Goal: Task Accomplishment & Management: Manage account settings

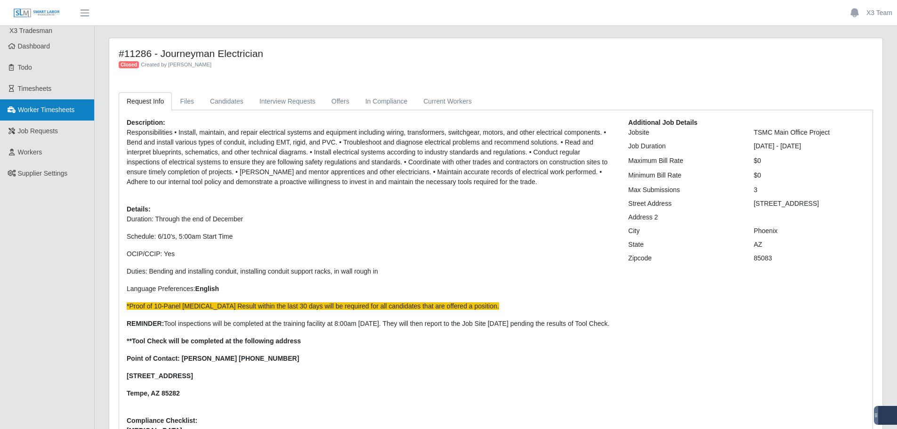
click at [36, 99] on link "Worker Timesheets" at bounding box center [47, 109] width 94 height 21
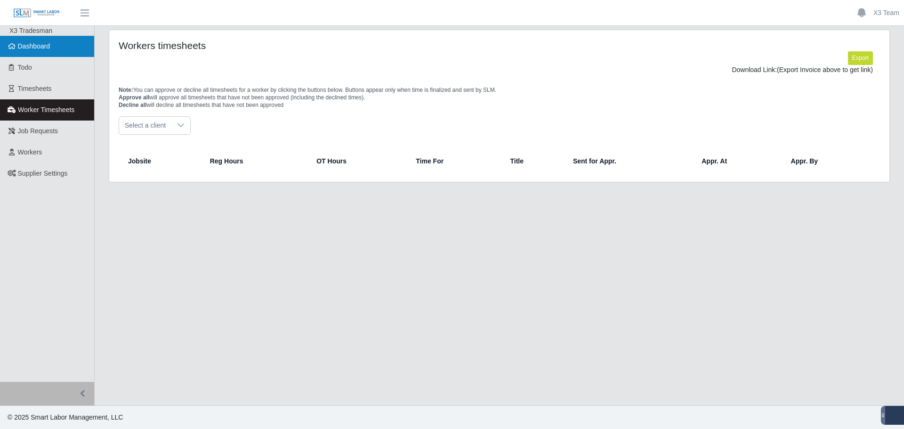
click at [40, 49] on span "Dashboard" at bounding box center [34, 46] width 32 height 8
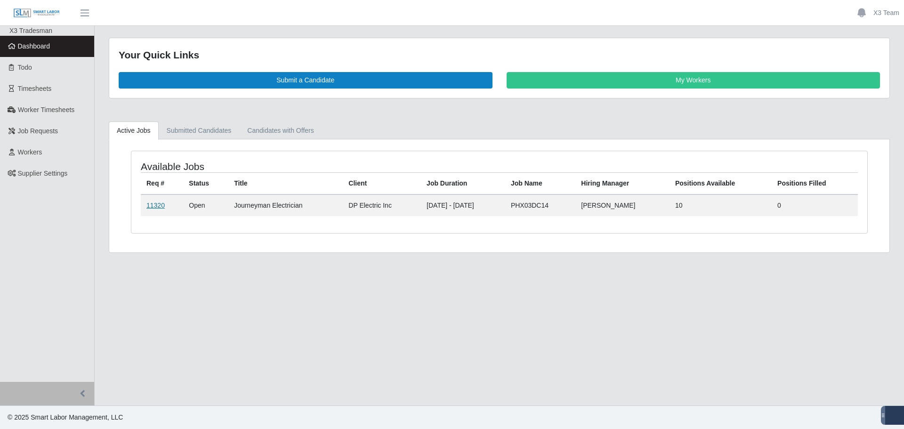
click at [163, 206] on link "11320" at bounding box center [155, 206] width 18 height 8
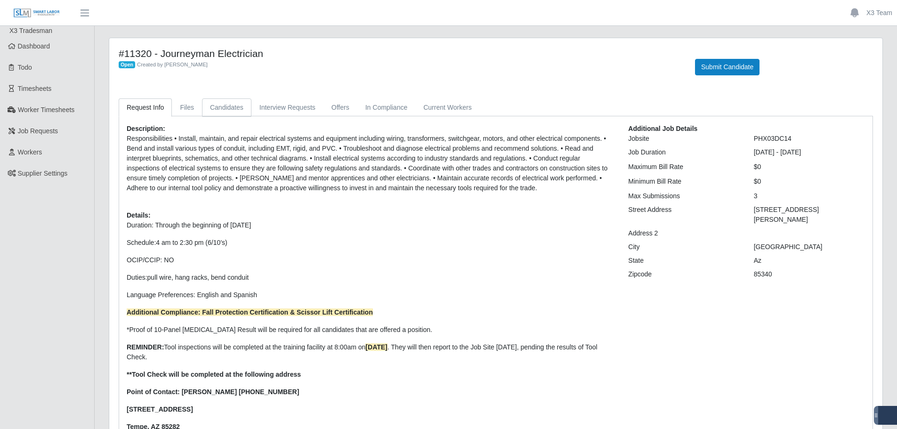
click at [235, 107] on link "Candidates" at bounding box center [226, 107] width 49 height 18
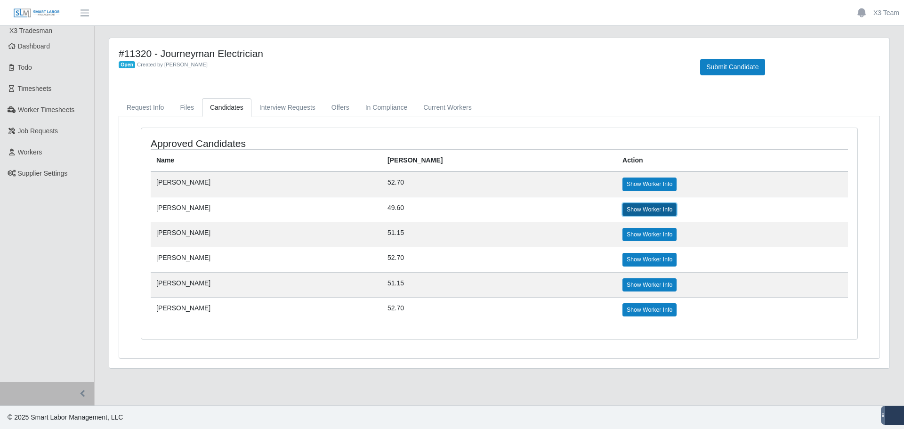
click at [623, 209] on link "Show Worker Info" at bounding box center [650, 209] width 54 height 13
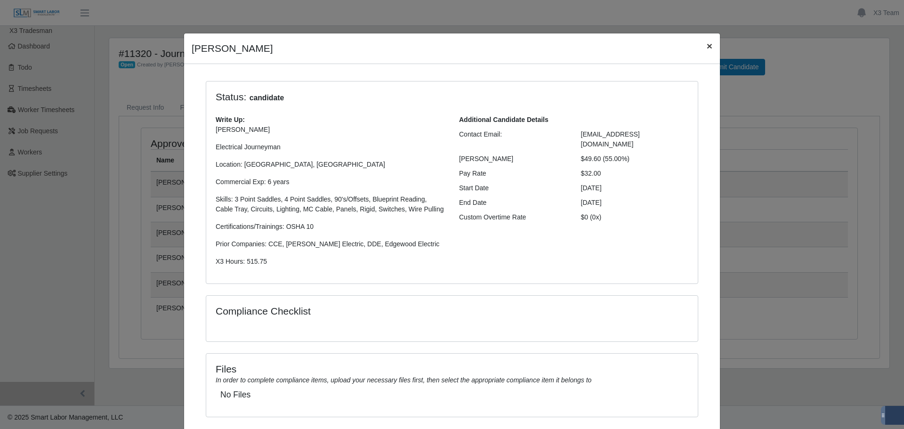
click at [707, 48] on span "×" at bounding box center [710, 46] width 6 height 11
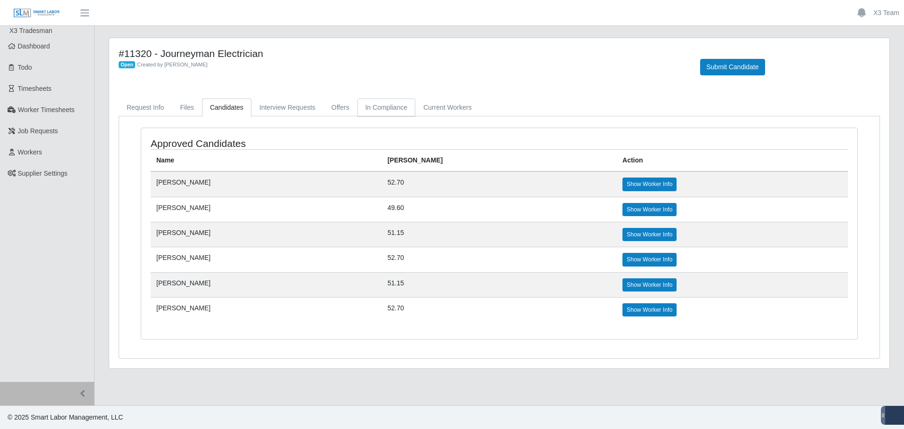
click at [384, 105] on link "In Compliance" at bounding box center [386, 107] width 58 height 18
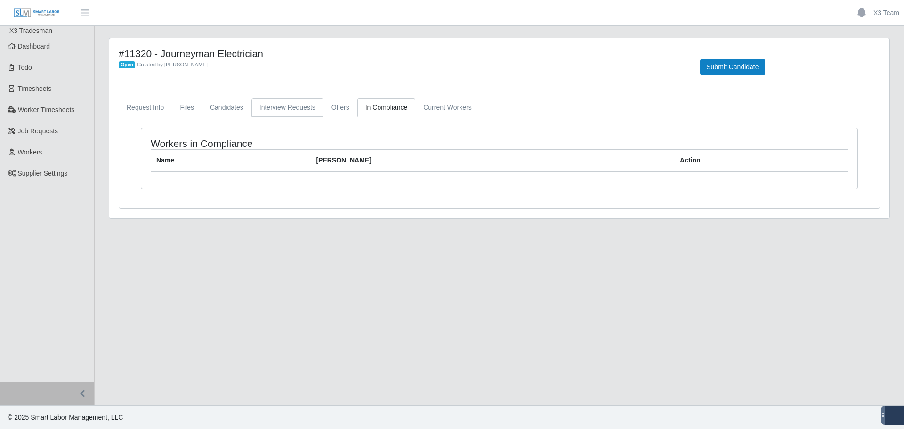
click at [283, 111] on link "Interview Requests" at bounding box center [287, 107] width 72 height 18
click at [332, 111] on link "Offers" at bounding box center [341, 107] width 34 height 18
click at [446, 108] on link "Current Workers" at bounding box center [447, 107] width 64 height 18
click at [233, 110] on link "Candidates" at bounding box center [226, 107] width 49 height 18
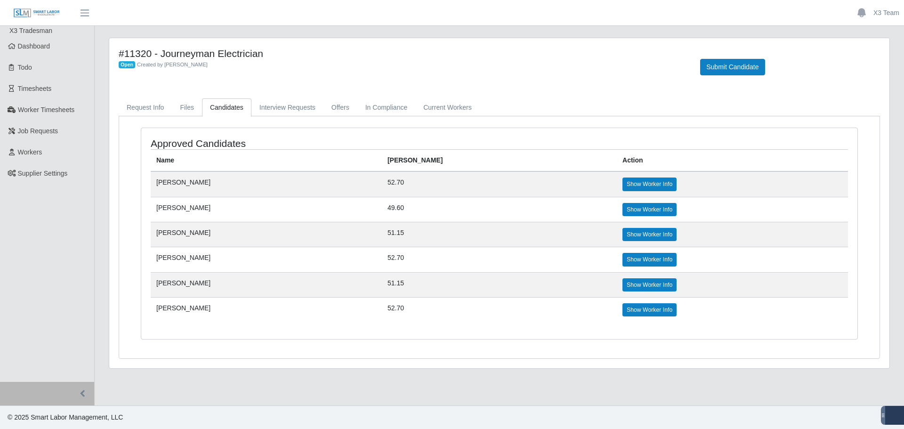
click at [178, 205] on td "Fabian Gaxiola Valdez" at bounding box center [266, 209] width 231 height 25
click at [623, 206] on link "Show Worker Info" at bounding box center [650, 209] width 54 height 13
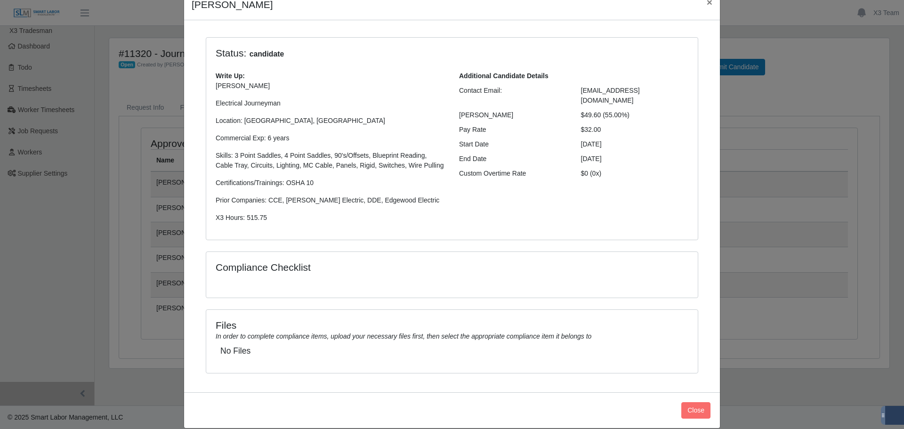
scroll to position [57, 0]
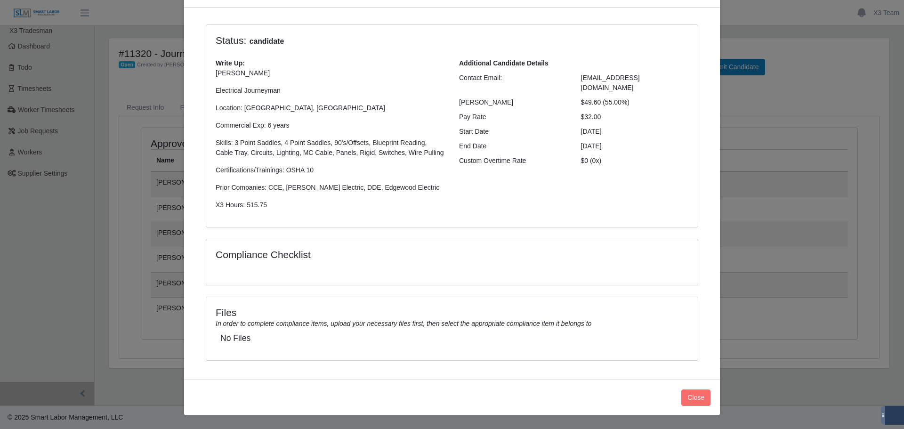
click at [792, 239] on div "Fabian Gaxiola Valdez × Status: candidate Write Up: Fabian A G. Electrical Jour…" at bounding box center [452, 214] width 904 height 429
click at [790, 136] on div "Fabian Gaxiola Valdez × Status: candidate Write Up: Fabian A G. Electrical Jour…" at bounding box center [452, 214] width 904 height 429
click at [689, 401] on button "Close" at bounding box center [695, 397] width 29 height 16
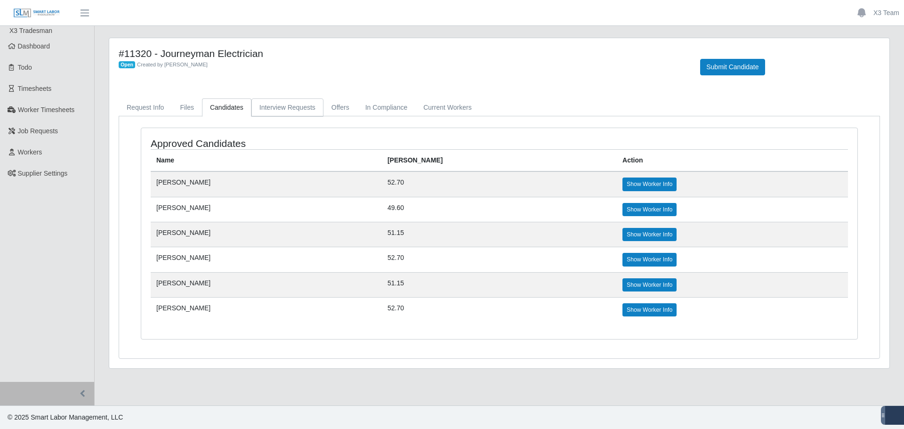
click at [266, 105] on link "Interview Requests" at bounding box center [287, 107] width 72 height 18
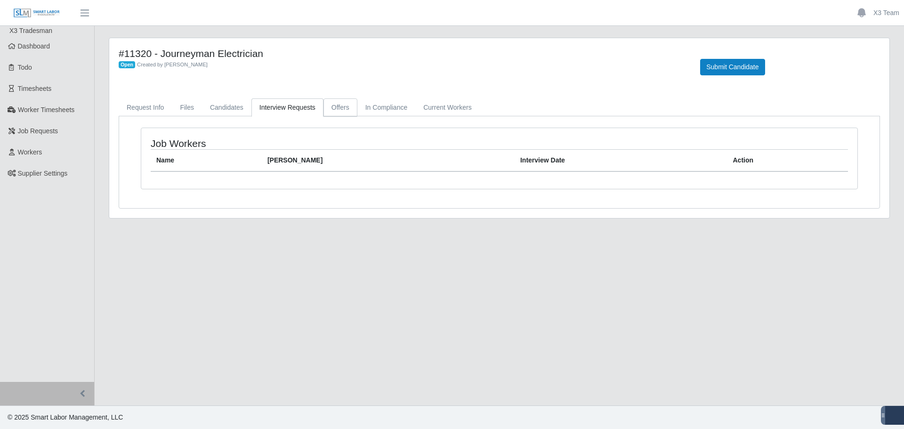
click at [339, 110] on link "Offers" at bounding box center [341, 107] width 34 height 18
click at [394, 181] on div "Workers with Offers Name Bill Rate Action" at bounding box center [499, 158] width 716 height 61
click at [194, 115] on link "Files" at bounding box center [187, 107] width 30 height 18
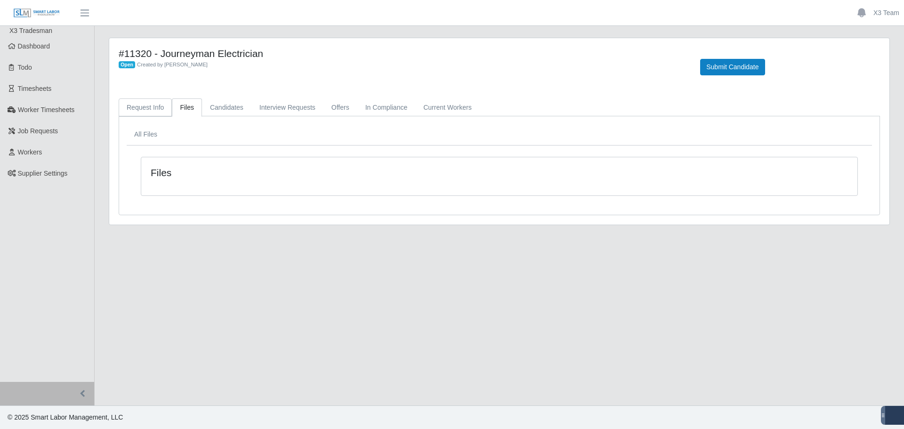
click at [155, 114] on link "Request Info" at bounding box center [145, 107] width 53 height 18
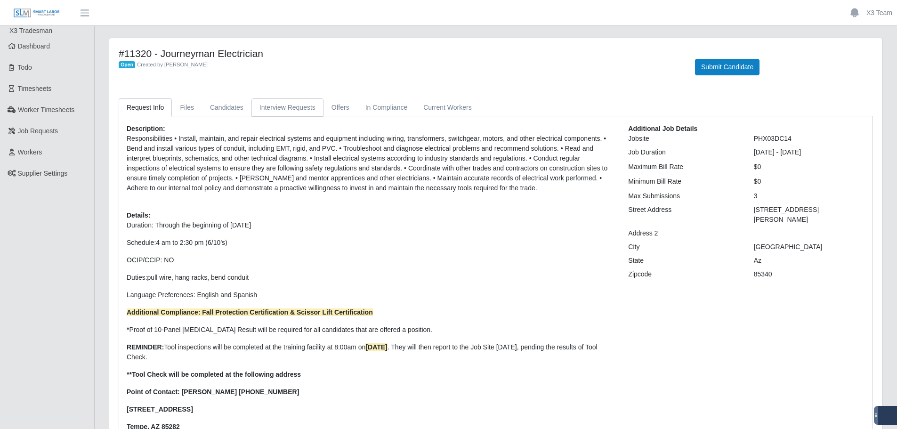
click at [283, 106] on link "Interview Requests" at bounding box center [287, 107] width 72 height 18
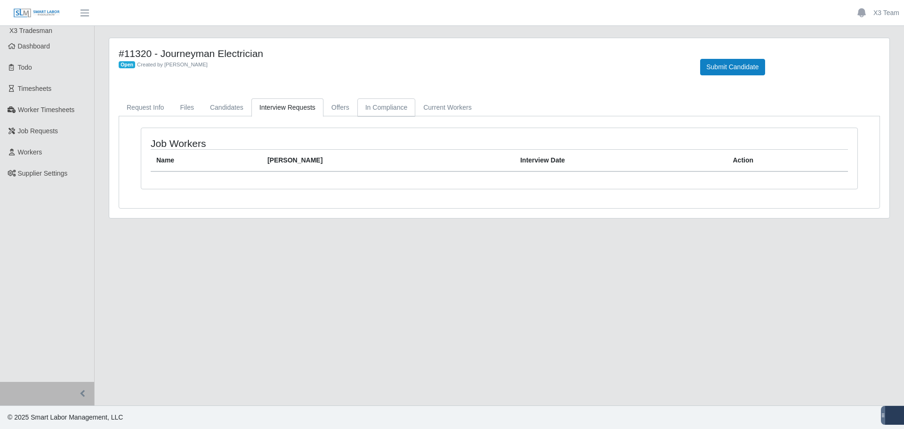
click at [381, 102] on link "In Compliance" at bounding box center [386, 107] width 58 height 18
click at [216, 109] on link "Candidates" at bounding box center [226, 107] width 49 height 18
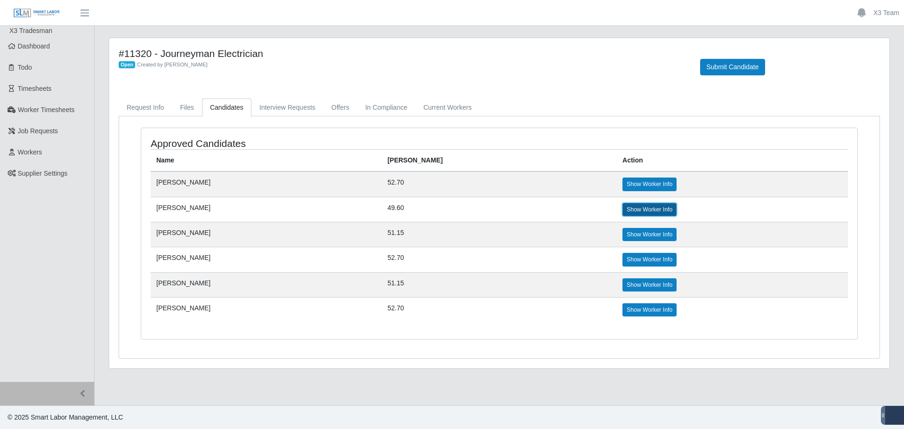
click at [625, 216] on link "Show Worker Info" at bounding box center [650, 209] width 54 height 13
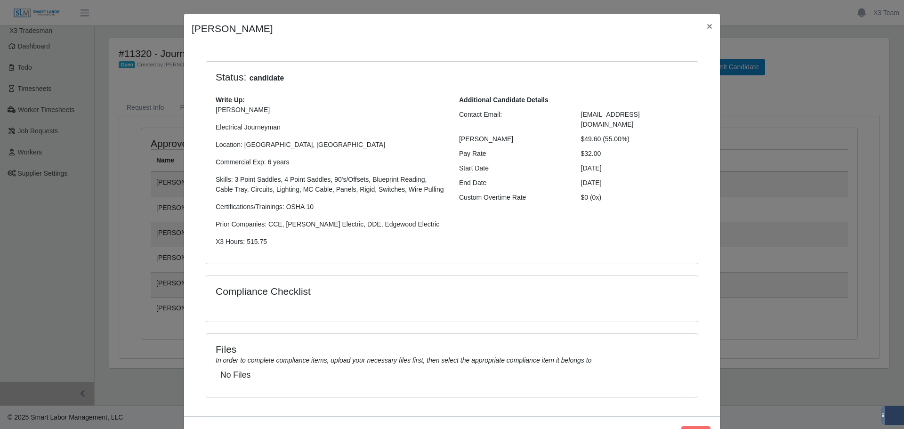
scroll to position [0, 0]
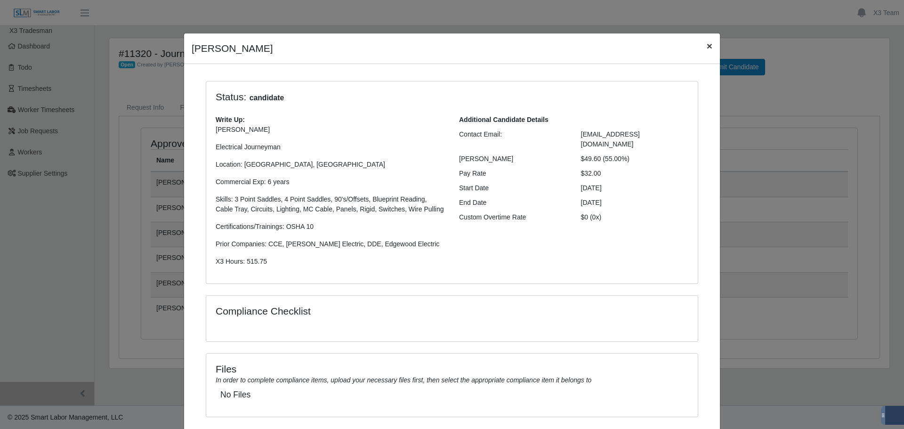
click at [707, 44] on span "×" at bounding box center [710, 46] width 6 height 11
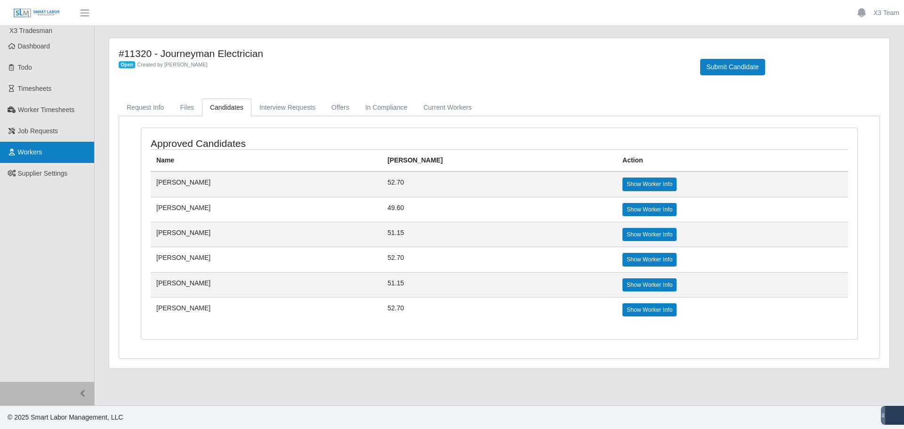
click at [43, 145] on link "Workers" at bounding box center [47, 152] width 94 height 21
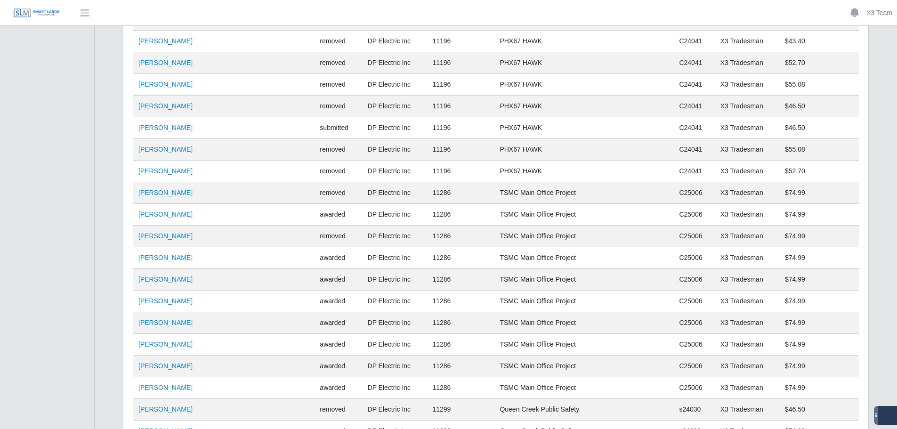
scroll to position [3724, 0]
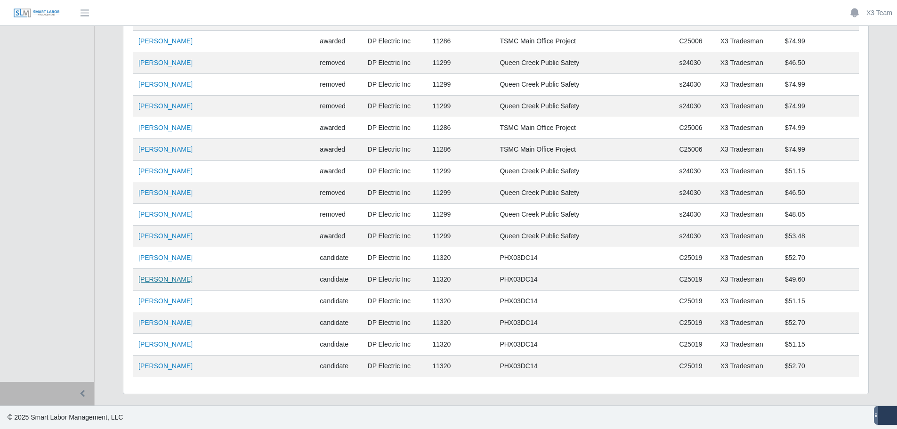
click at [183, 282] on link "[PERSON_NAME]" at bounding box center [165, 279] width 54 height 8
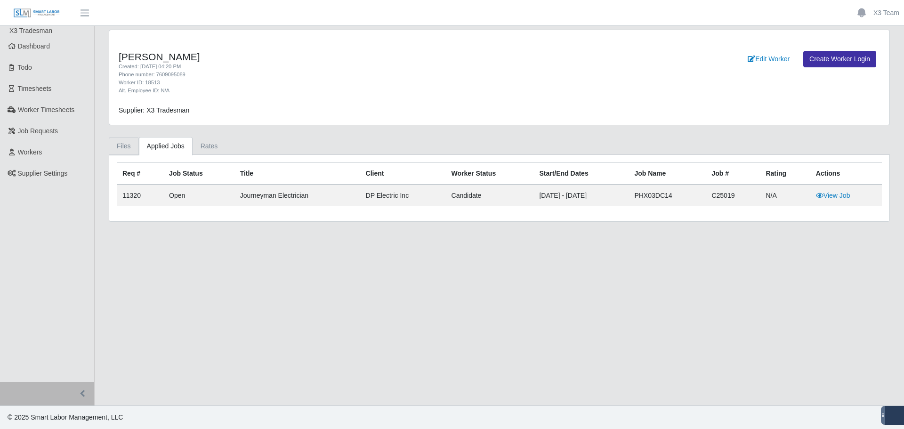
click at [122, 143] on link "Files" at bounding box center [124, 146] width 30 height 18
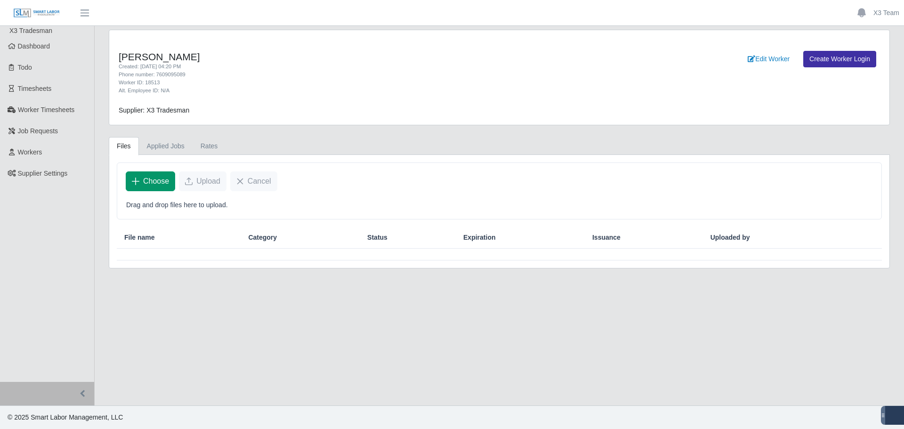
click at [151, 177] on span "Choose" at bounding box center [156, 181] width 26 height 11
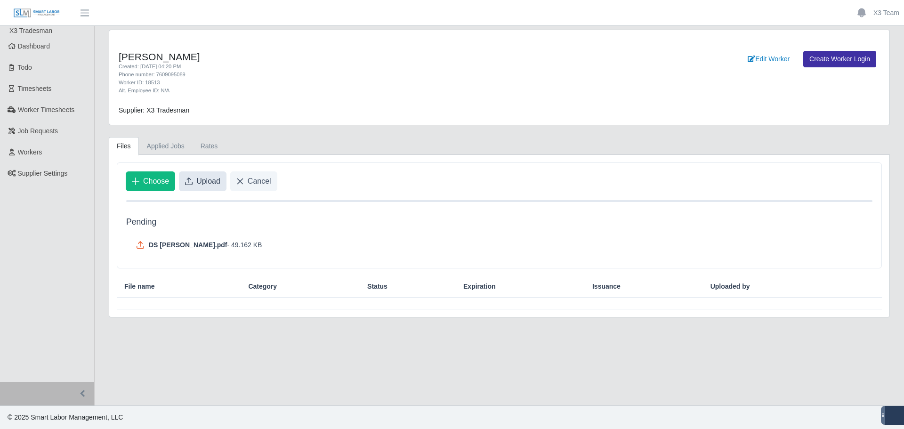
click at [213, 185] on span "Upload" at bounding box center [208, 181] width 24 height 11
